Goal: Error: Check status

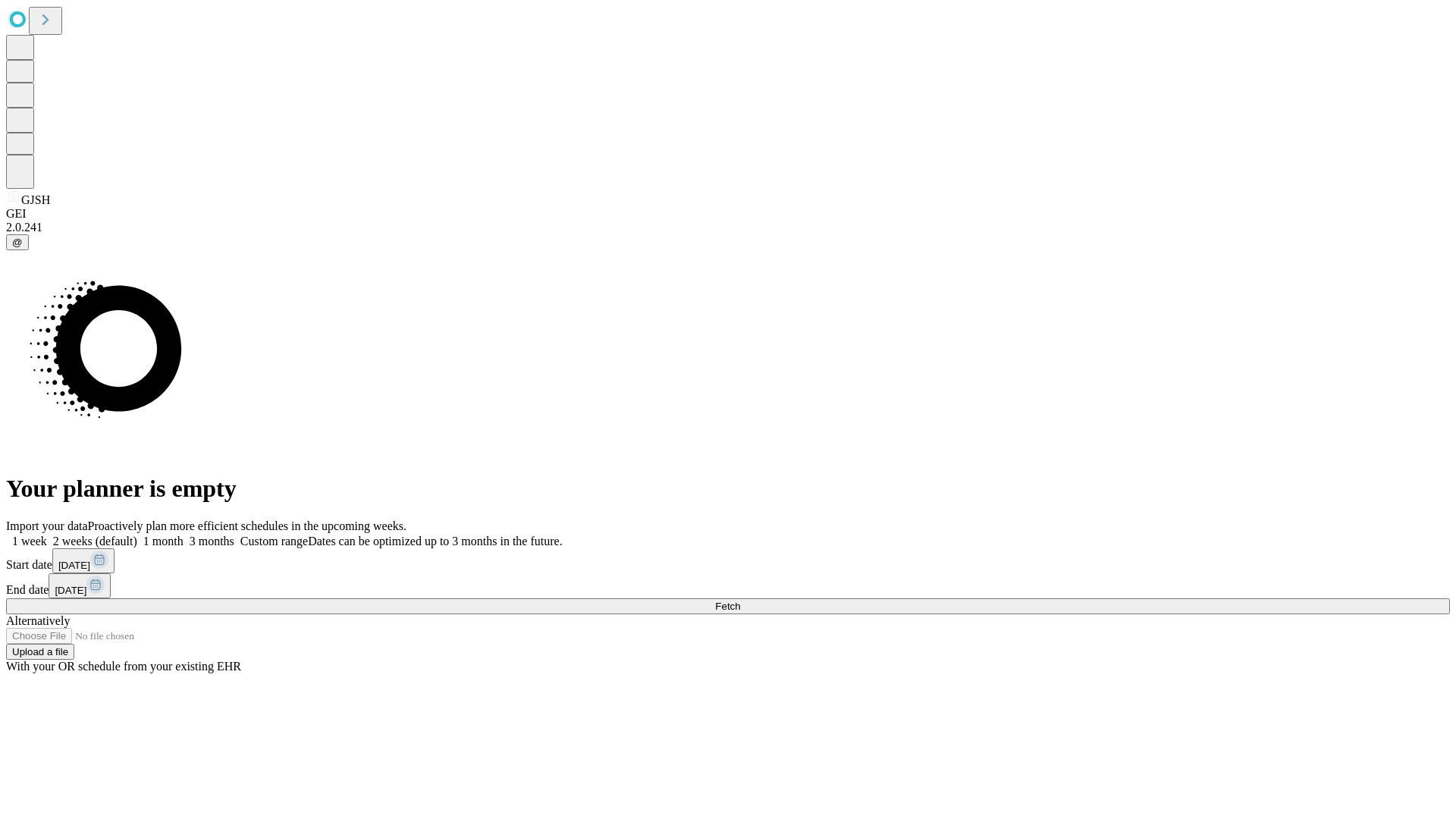
click at [740, 601] on span "Fetch" at bounding box center [728, 607] width 25 height 12
